Goal: Task Accomplishment & Management: Manage account settings

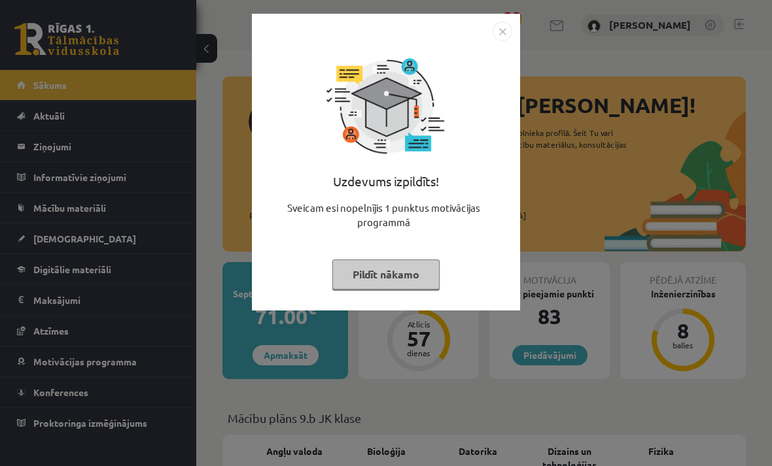
click at [398, 276] on button "Pildīt nākamo" at bounding box center [385, 275] width 107 height 30
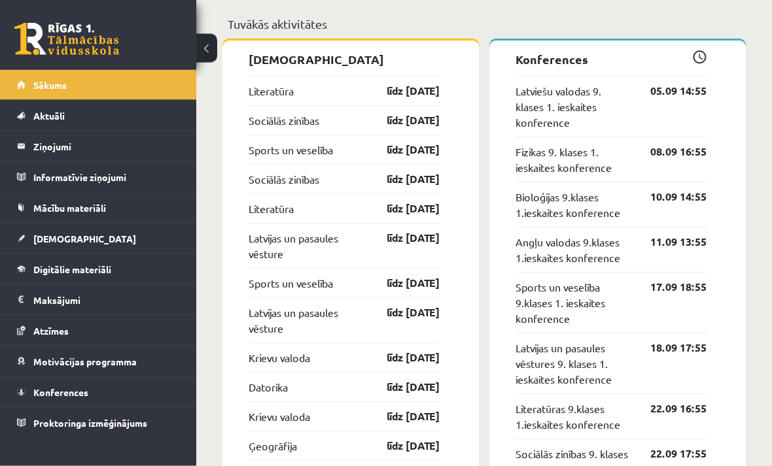
scroll to position [1300, 0]
click at [107, 189] on legend "Informatīvie ziņojumi 0" at bounding box center [106, 177] width 146 height 30
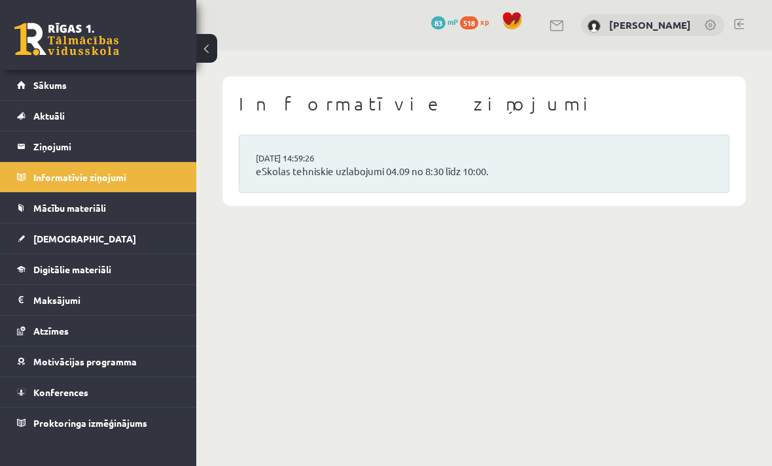
click at [109, 220] on link "Mācību materiāli" at bounding box center [98, 208] width 163 height 30
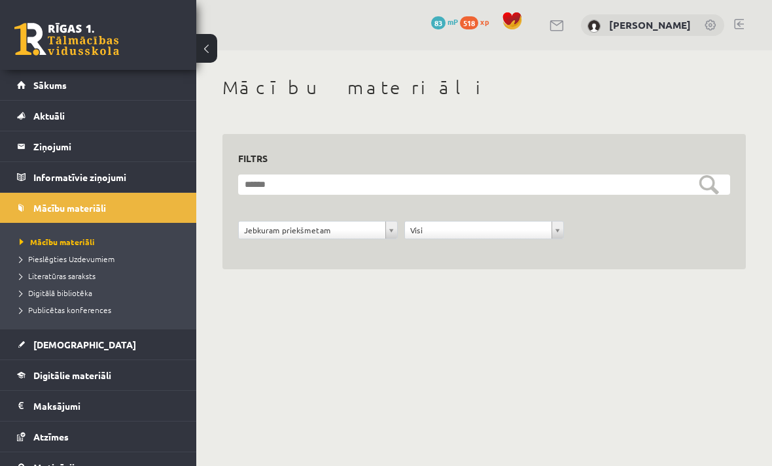
click at [137, 261] on link "Pieslēgties Uzdevumiem" at bounding box center [101, 259] width 163 height 12
click at [90, 375] on span "Digitālie materiāli" at bounding box center [72, 375] width 78 height 12
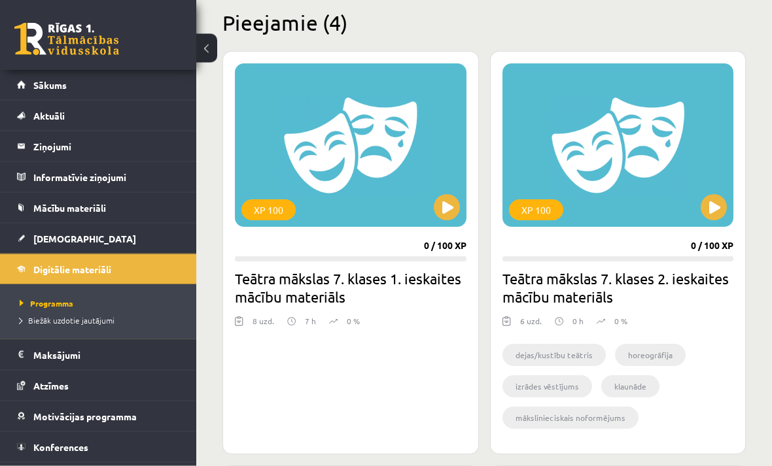
scroll to position [322, 0]
click at [135, 396] on link "Atzīmes" at bounding box center [98, 386] width 163 height 30
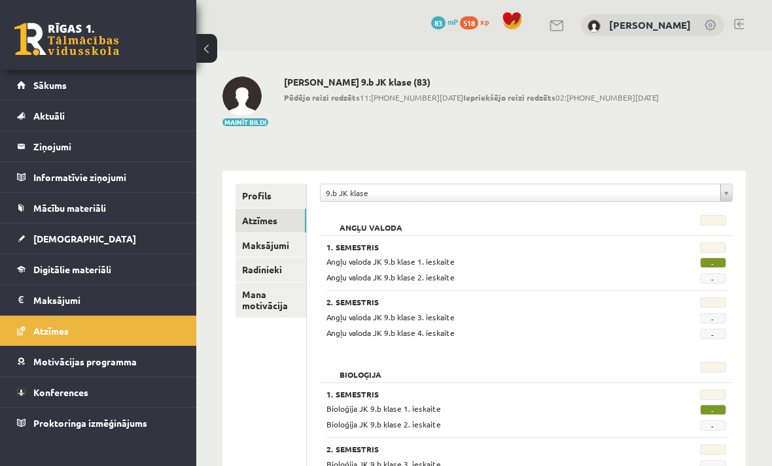
click at [142, 97] on link "Sākums" at bounding box center [98, 85] width 163 height 30
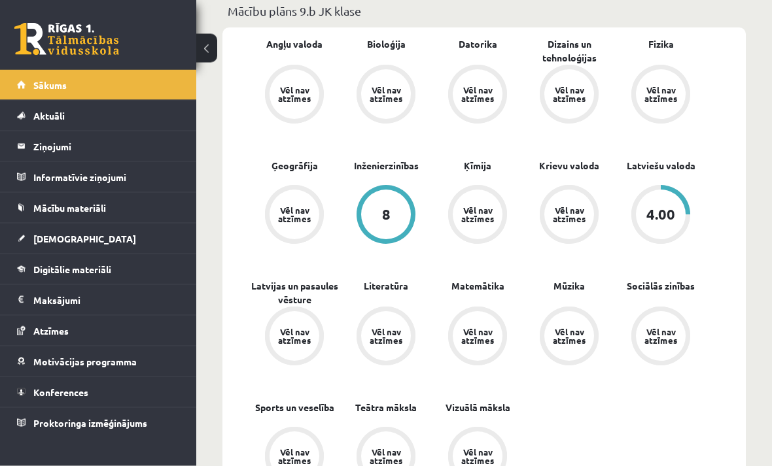
scroll to position [407, 0]
click at [686, 218] on div "4.00" at bounding box center [660, 214] width 59 height 59
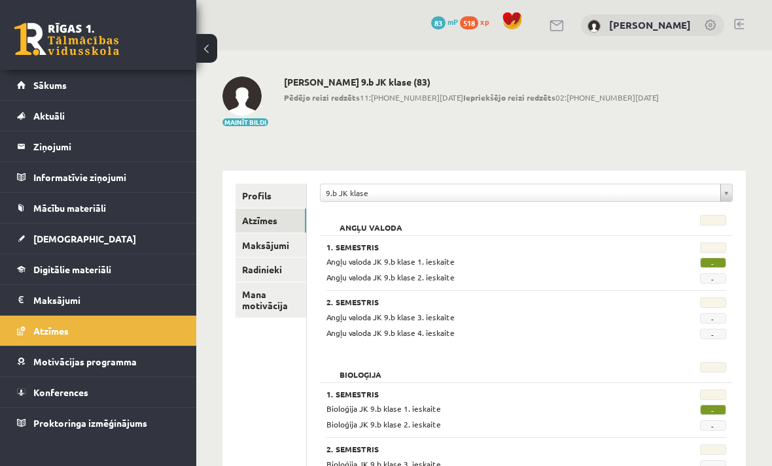
click at [288, 254] on link "Maksājumi" at bounding box center [270, 245] width 71 height 24
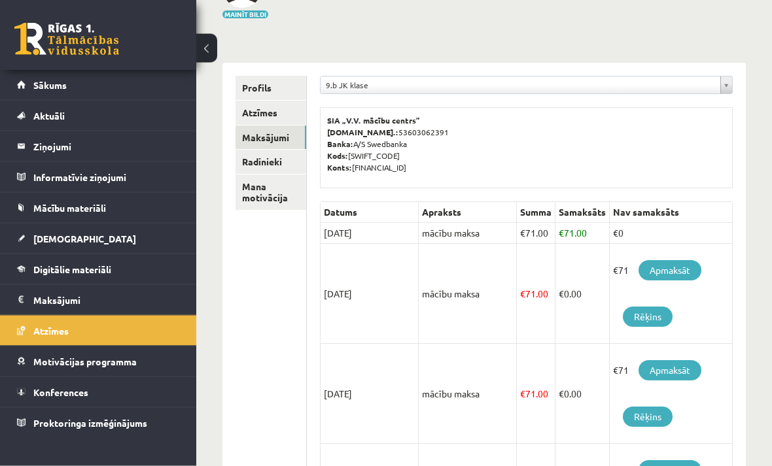
scroll to position [107, 0]
click at [680, 270] on link "Apmaksāt" at bounding box center [669, 272] width 63 height 20
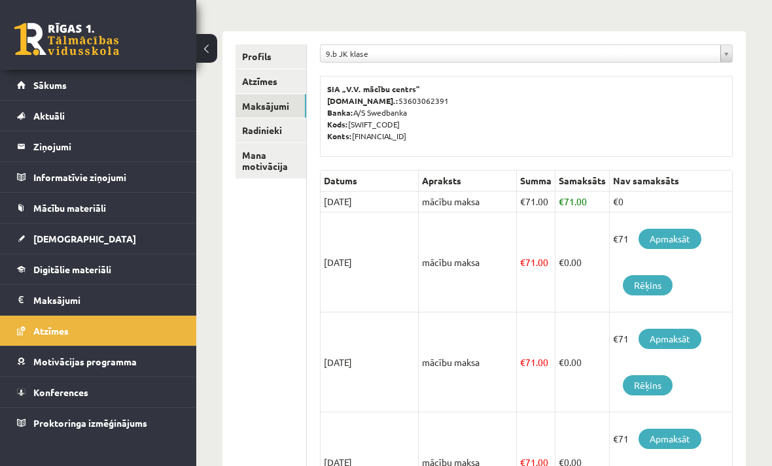
scroll to position [70, 0]
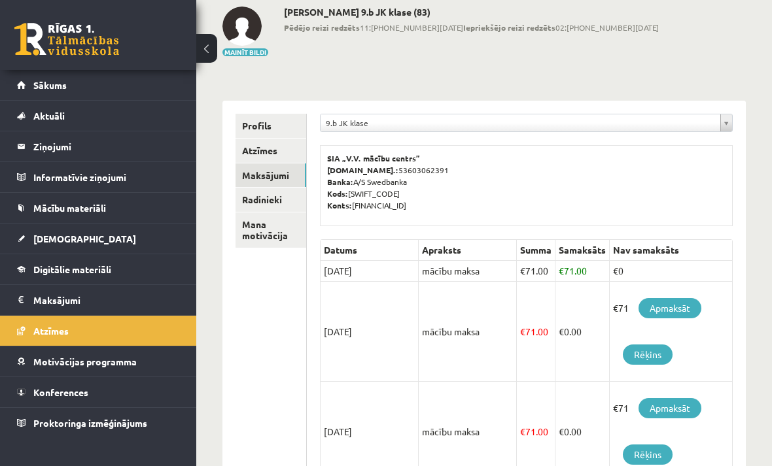
click at [133, 105] on link "Aktuāli" at bounding box center [98, 116] width 163 height 30
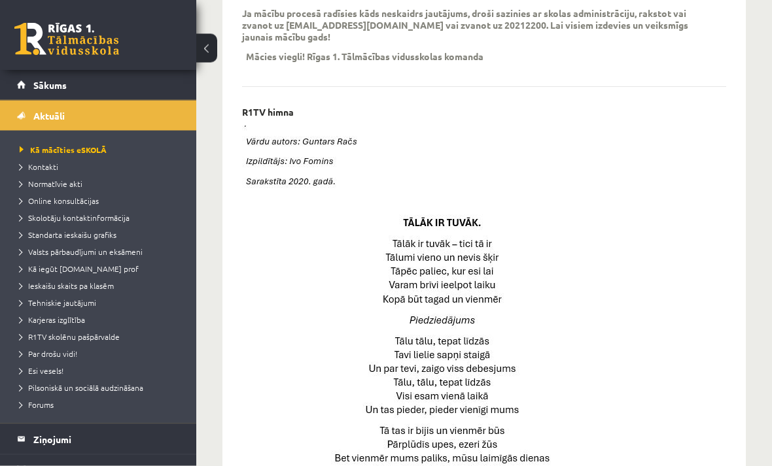
scroll to position [473, 0]
click at [88, 451] on legend "Ziņojumi 0" at bounding box center [106, 439] width 146 height 30
